Goal: Entertainment & Leisure: Consume media (video, audio)

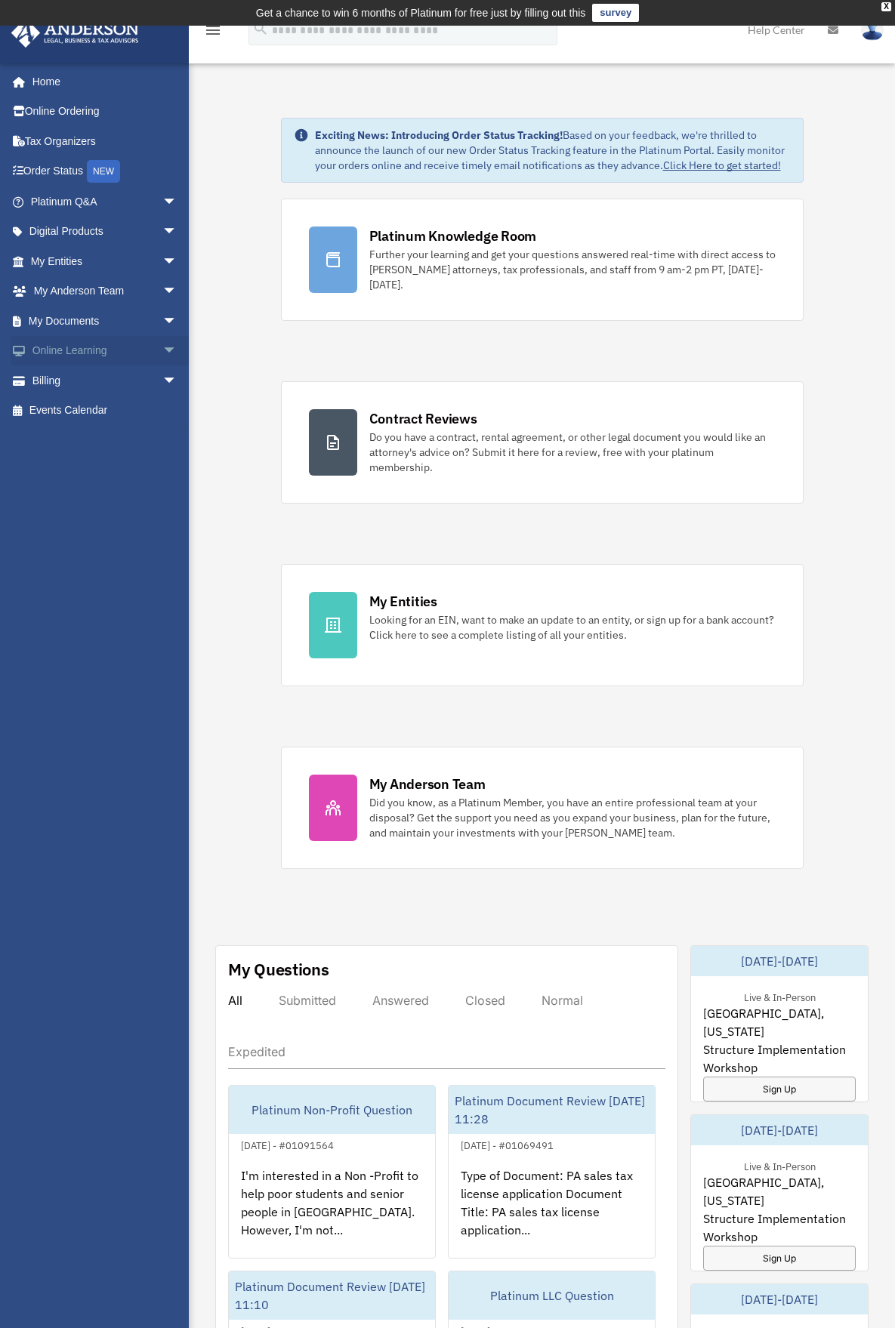
click at [162, 356] on span "arrow_drop_down" at bounding box center [177, 351] width 30 height 31
click at [100, 388] on link "Courses" at bounding box center [110, 381] width 179 height 30
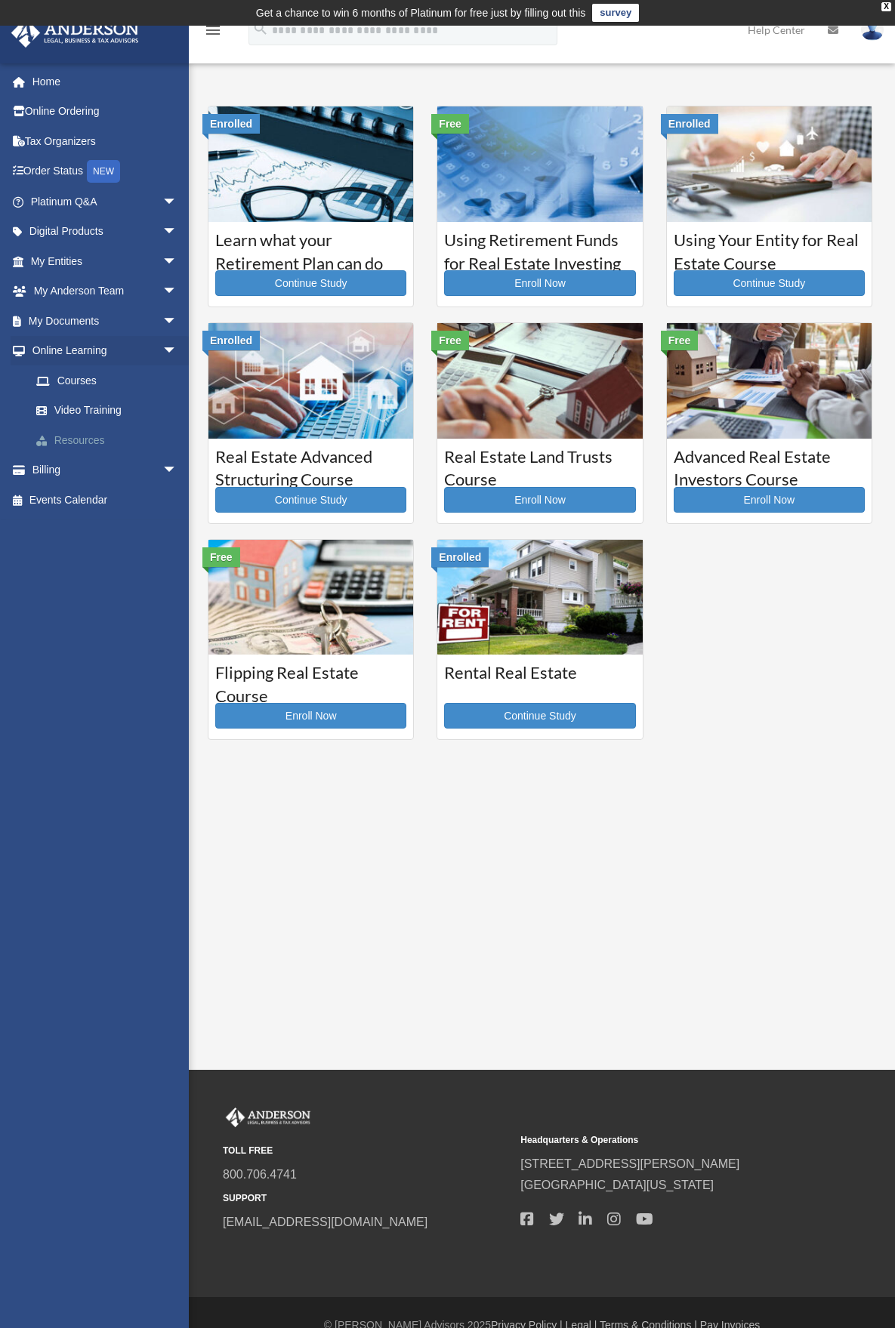
click at [101, 445] on link "Resources" at bounding box center [110, 440] width 179 height 30
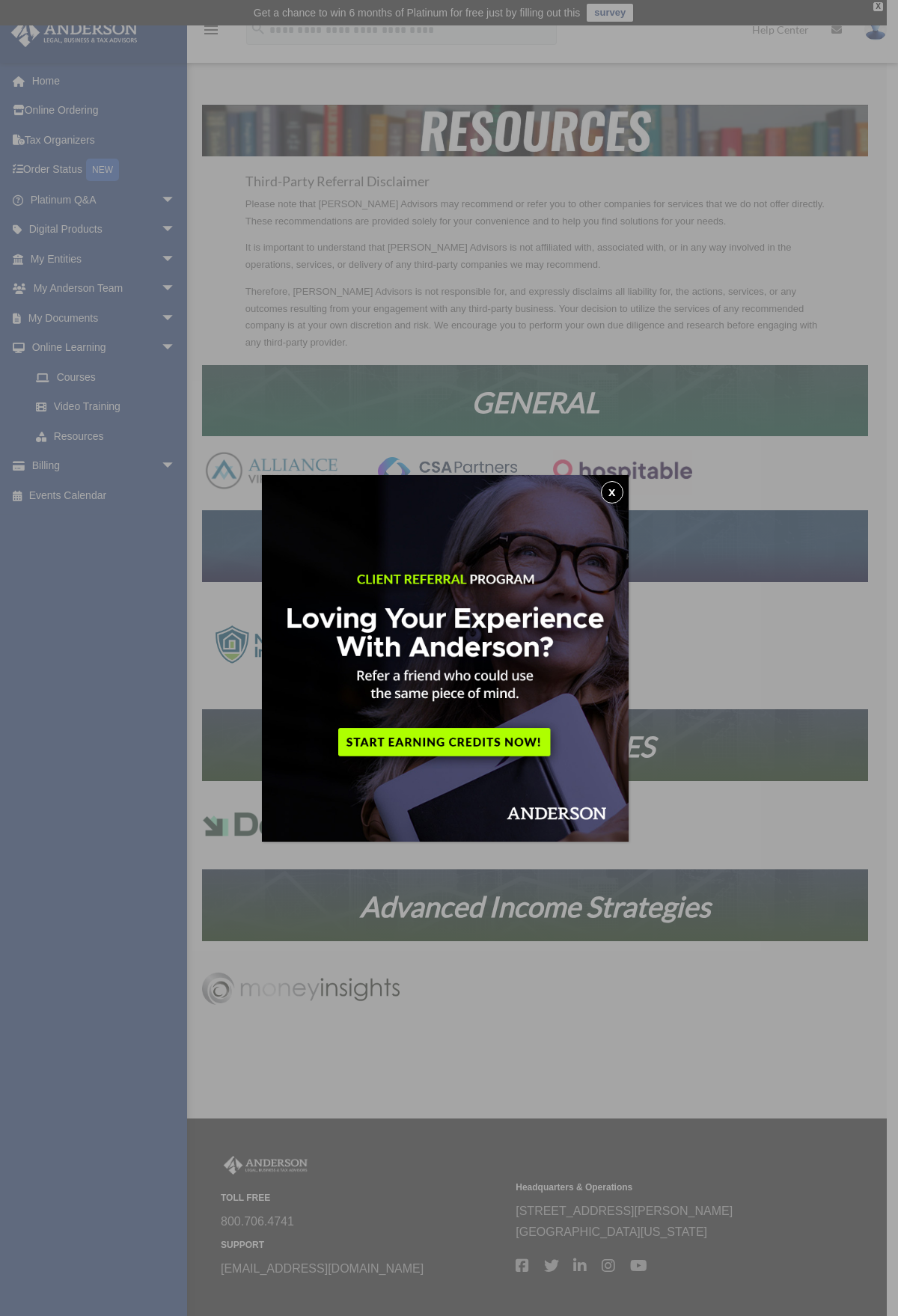
click at [617, 487] on button "x" at bounding box center [612, 493] width 23 height 23
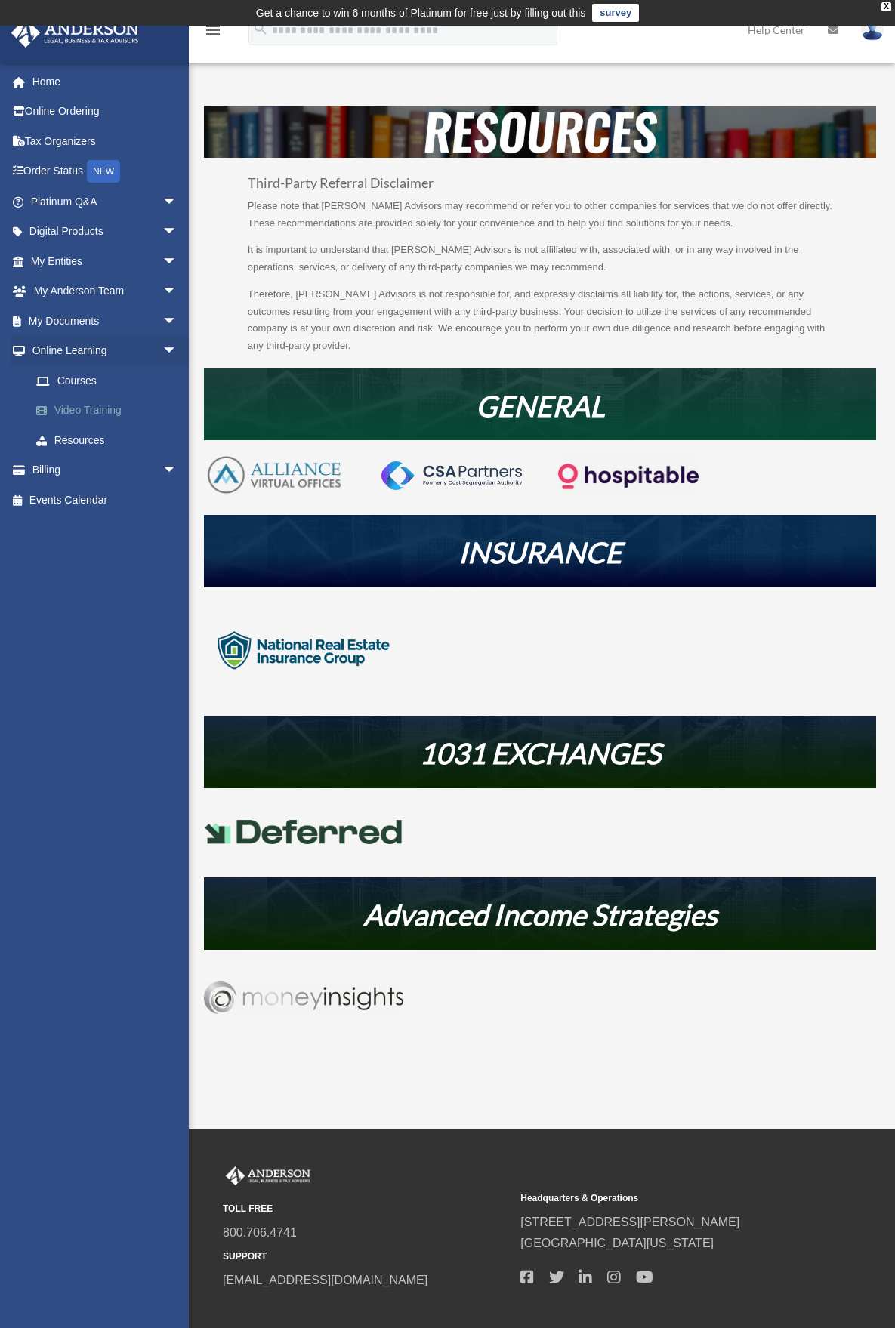
click at [95, 415] on link "Video Training" at bounding box center [110, 411] width 179 height 30
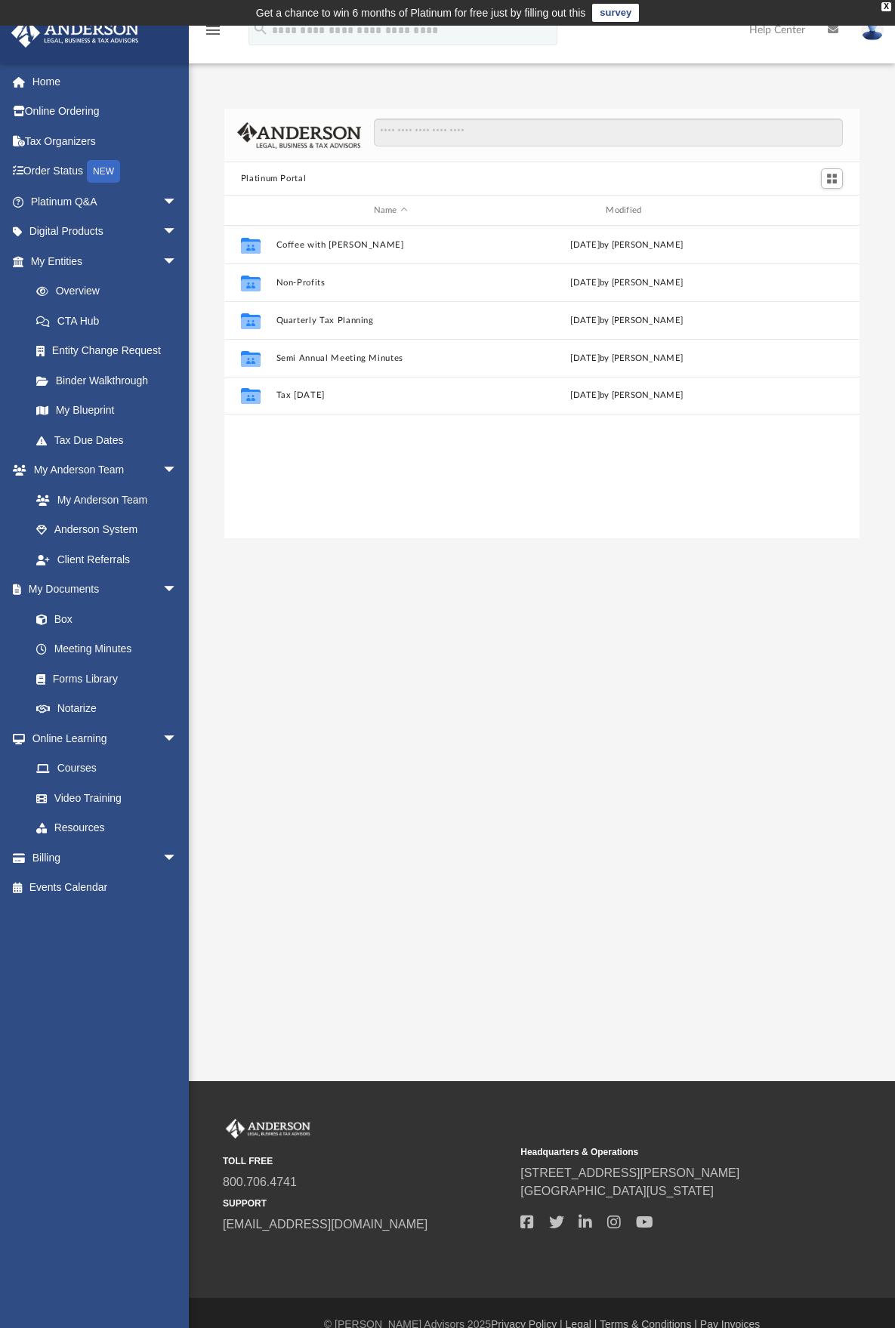
scroll to position [332, 624]
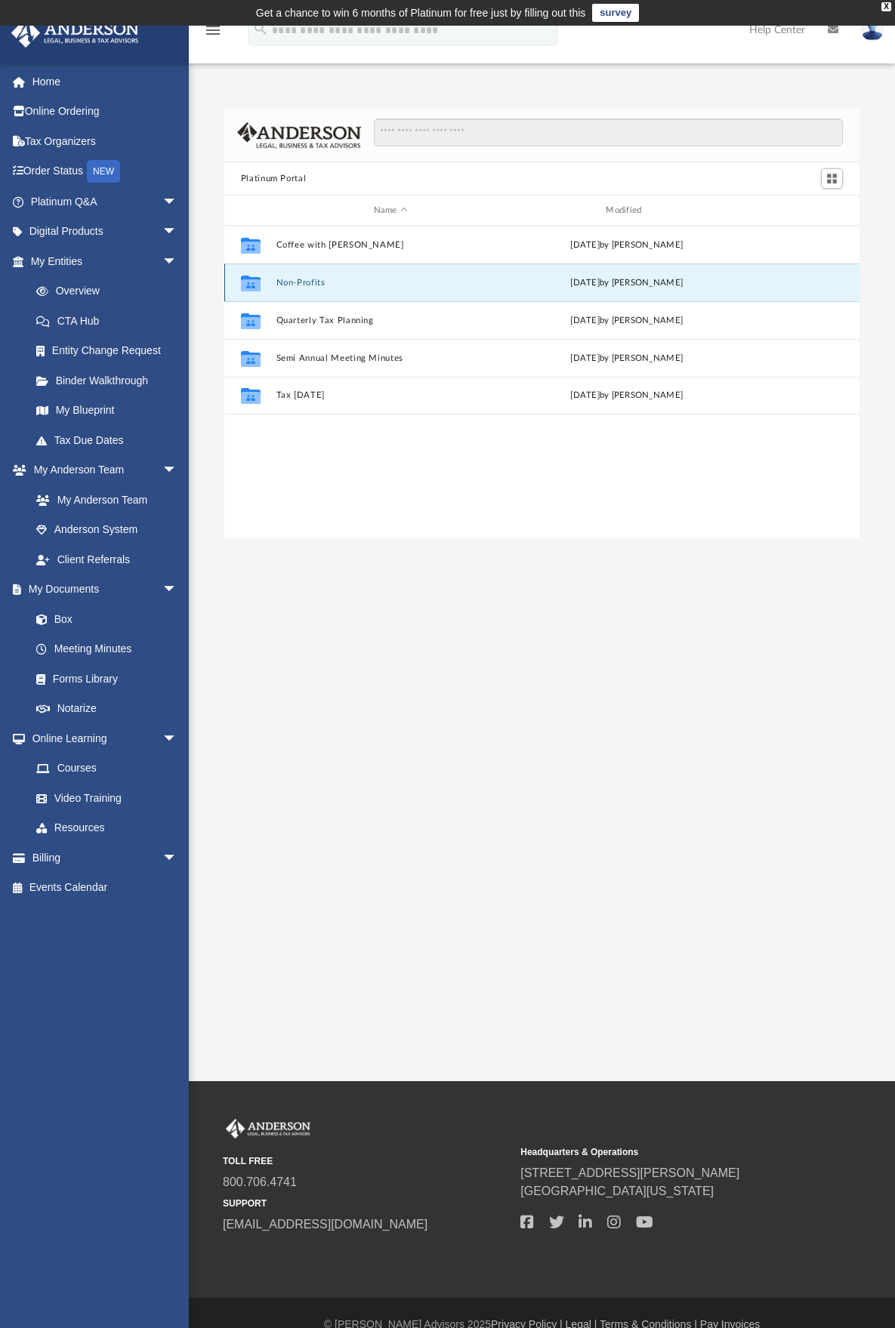
click at [298, 282] on button "Non-Profits" at bounding box center [391, 283] width 230 height 10
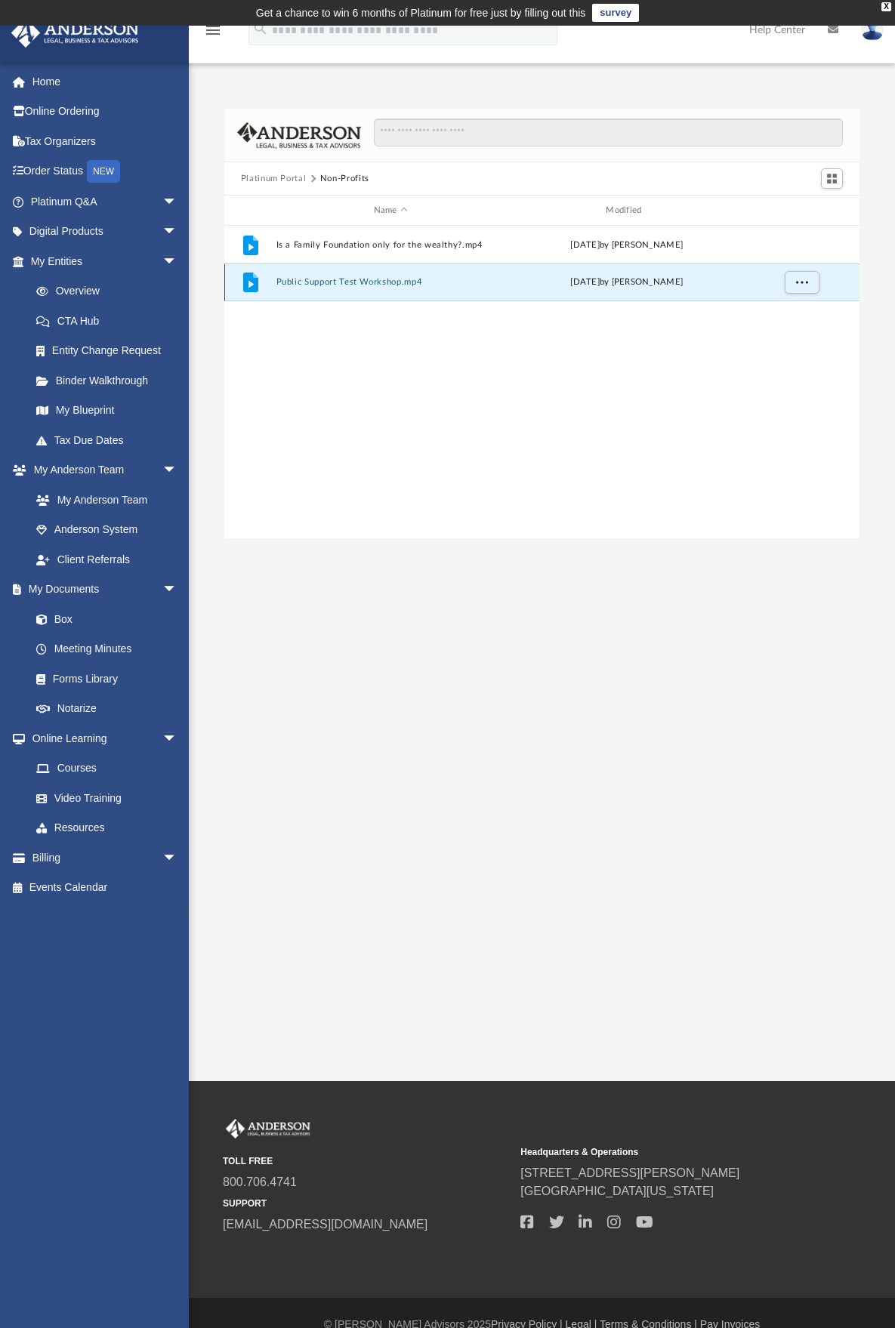
click at [356, 284] on button "Public Support Test Workshop.mp4" at bounding box center [391, 282] width 230 height 10
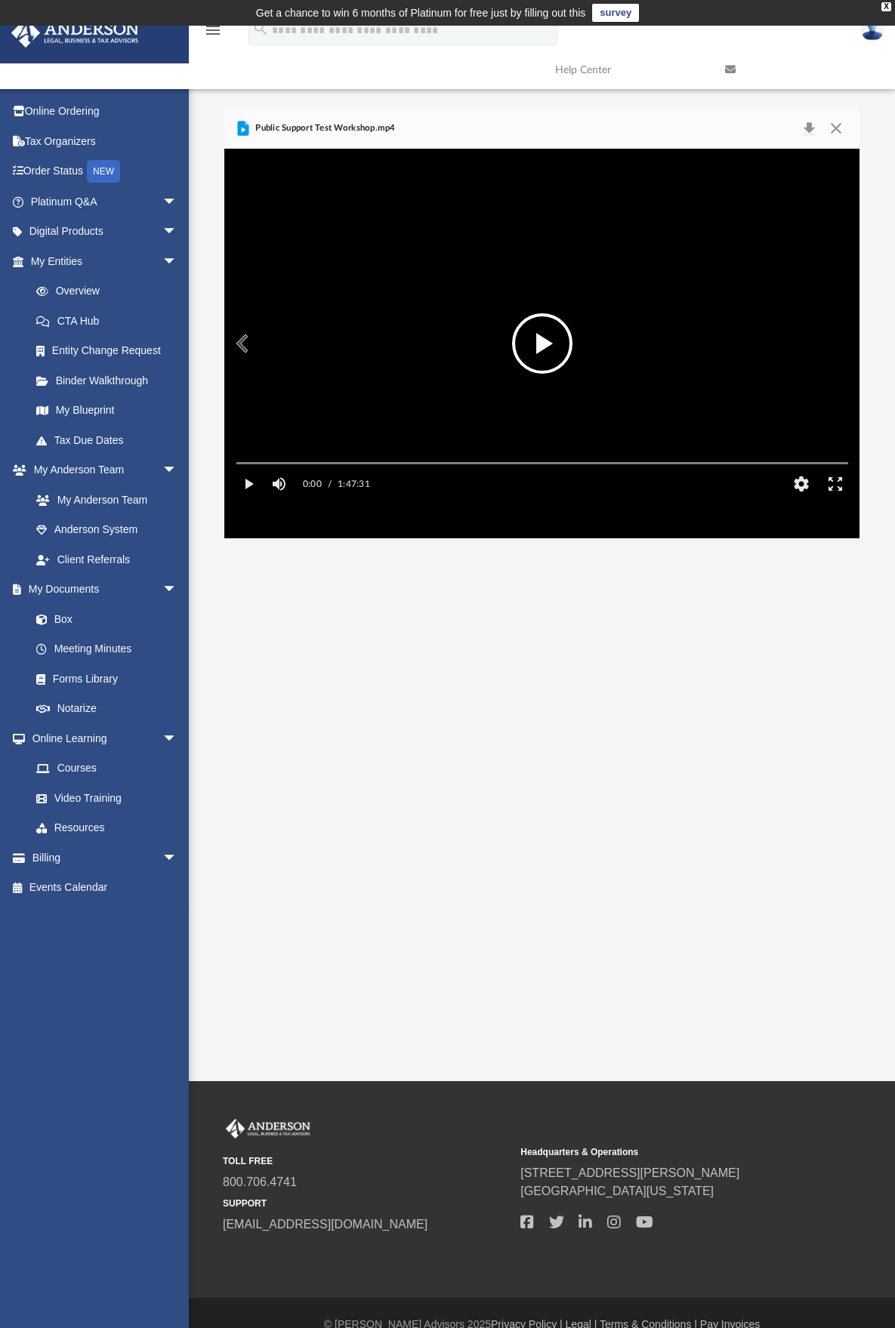
click at [542, 353] on button "File preview" at bounding box center [542, 343] width 60 height 60
click at [555, 344] on video "File preview" at bounding box center [542, 344] width 636 height 318
